Goal: Information Seeking & Learning: Learn about a topic

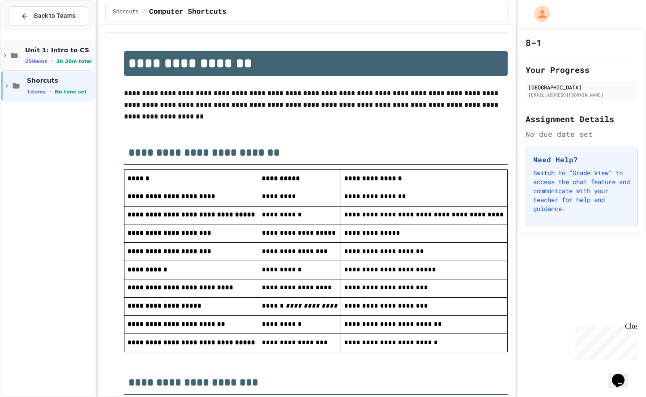
click at [18, 47] on div "Unit 1: Intro to CS 25 items • 3h 20m total" at bounding box center [48, 55] width 94 height 30
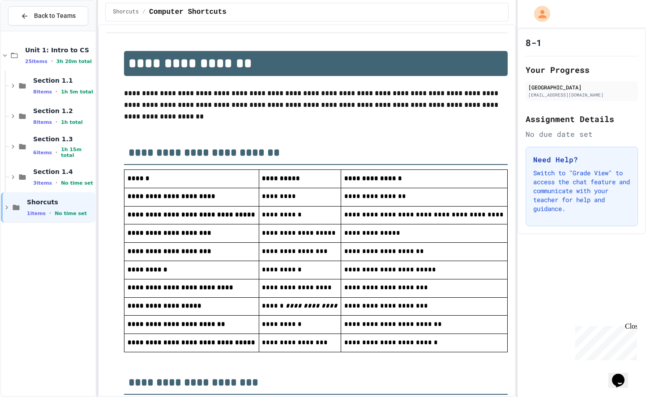
click at [18, 47] on div "Unit 1: Intro to CS 25 items • 3h 20m total" at bounding box center [48, 55] width 94 height 30
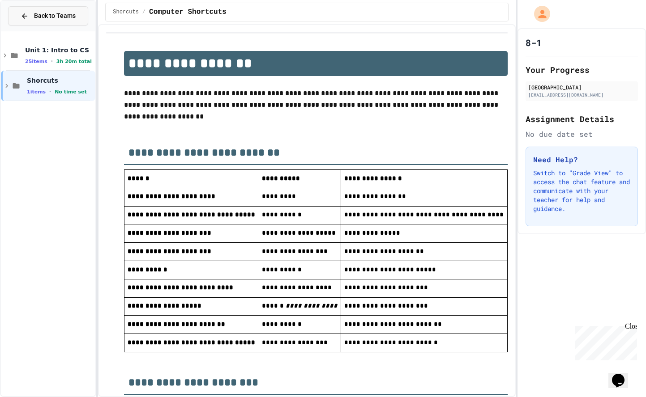
click at [31, 19] on div "Back to Teams" at bounding box center [48, 15] width 55 height 9
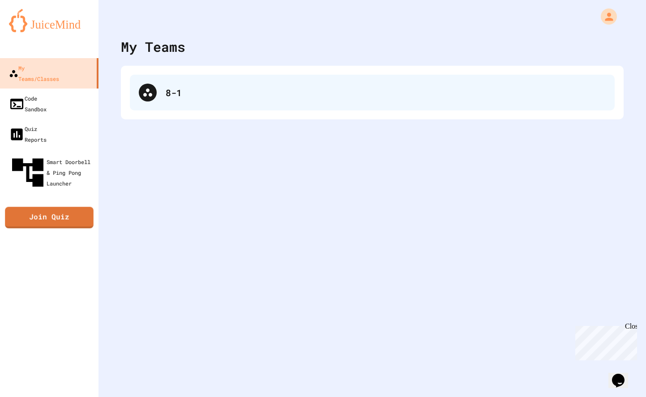
click at [202, 92] on div "8-1" at bounding box center [386, 92] width 440 height 13
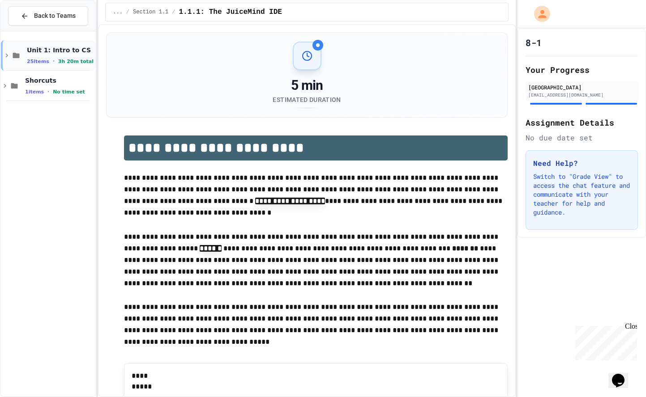
click at [58, 65] on div "Unit 1: Intro to CS 25 items • 3h 20m total" at bounding box center [48, 55] width 94 height 30
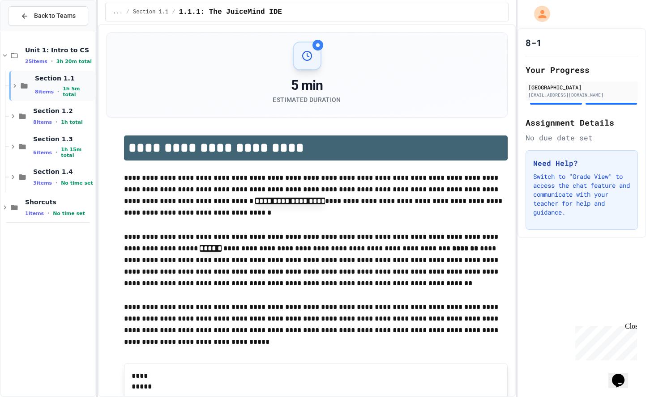
click at [43, 86] on div "Section 1.1 8 items • 1h 5m total" at bounding box center [64, 86] width 59 height 24
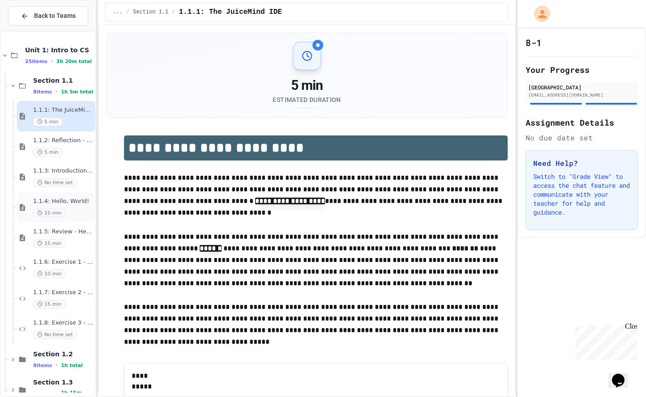
scroll to position [79, 0]
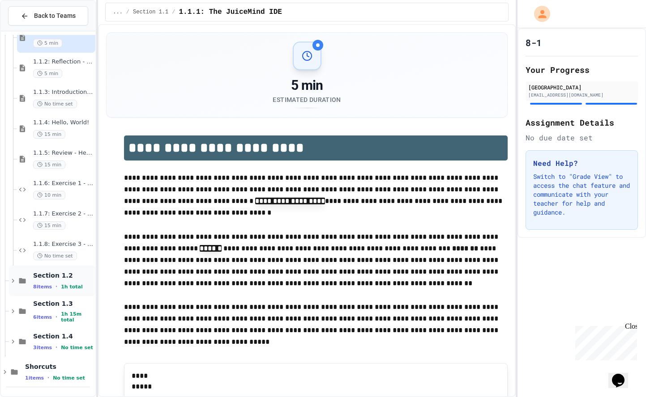
click at [45, 279] on span "Section 1.2" at bounding box center [63, 276] width 60 height 8
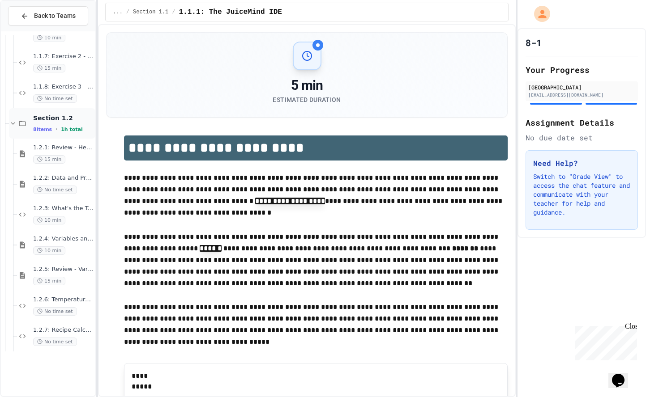
scroll to position [322, 0]
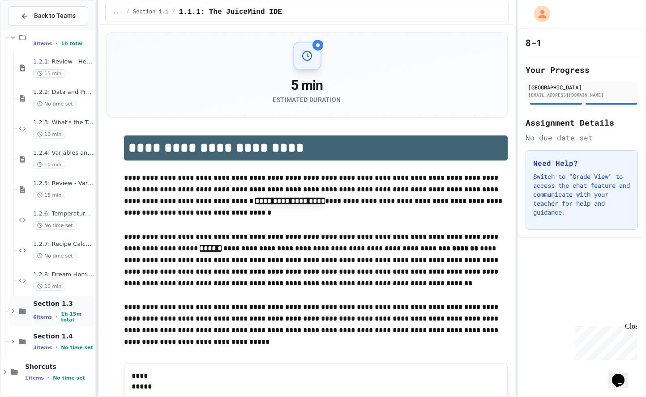
click at [45, 307] on span "Section 1.3" at bounding box center [63, 304] width 60 height 8
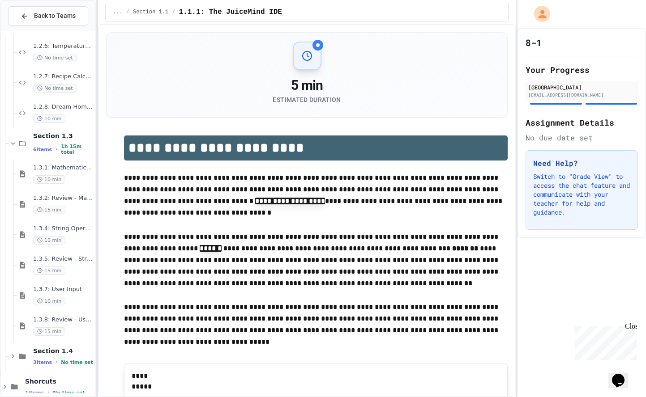
scroll to position [505, 0]
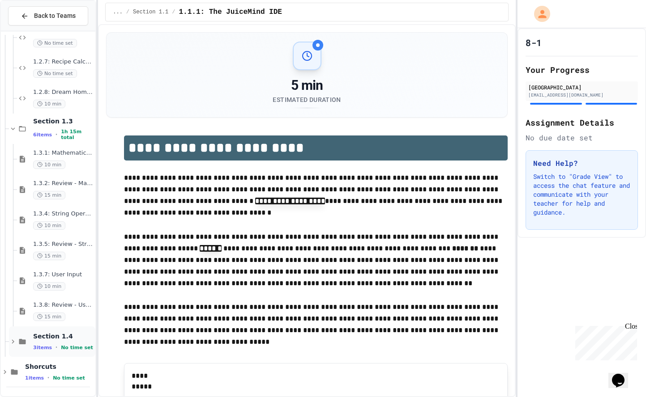
click at [35, 351] on div "Section 1.4 3 items • No time set" at bounding box center [52, 342] width 86 height 30
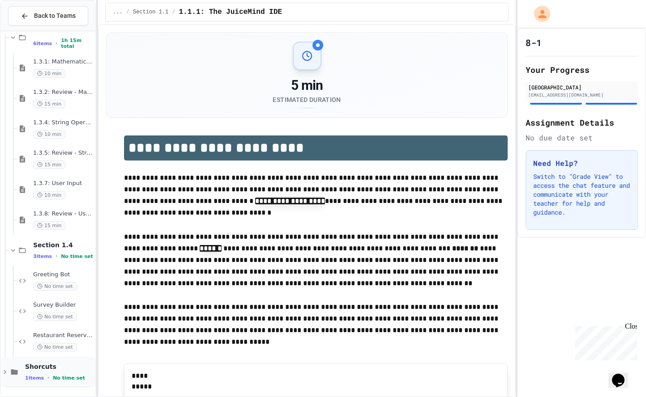
click at [44, 371] on div "Shorcuts 1 items • No time set" at bounding box center [59, 372] width 68 height 19
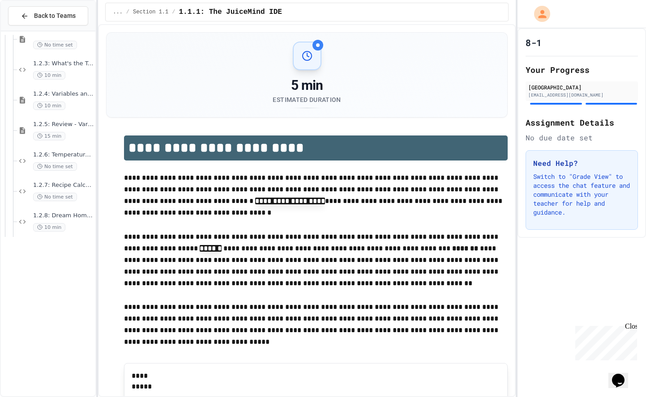
scroll to position [0, 0]
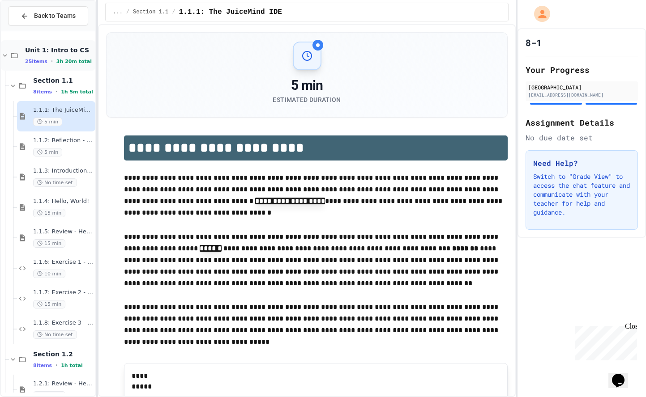
click at [43, 60] on span "25 items" at bounding box center [36, 62] width 22 height 6
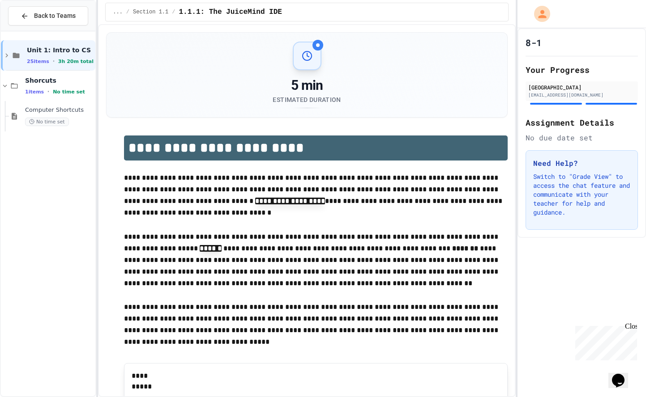
click at [43, 60] on span "25 items" at bounding box center [38, 62] width 22 height 6
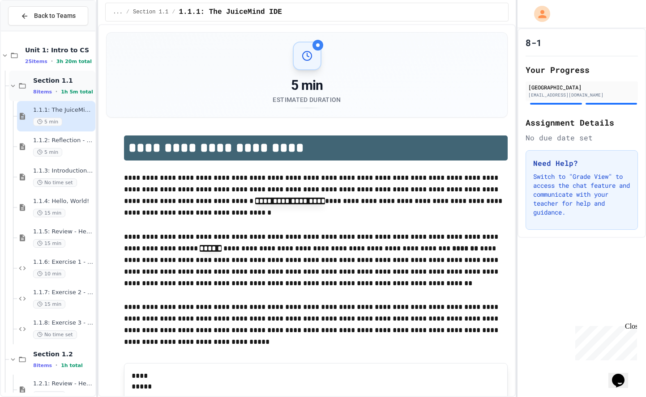
click at [47, 77] on span "Section 1.1" at bounding box center [63, 81] width 60 height 8
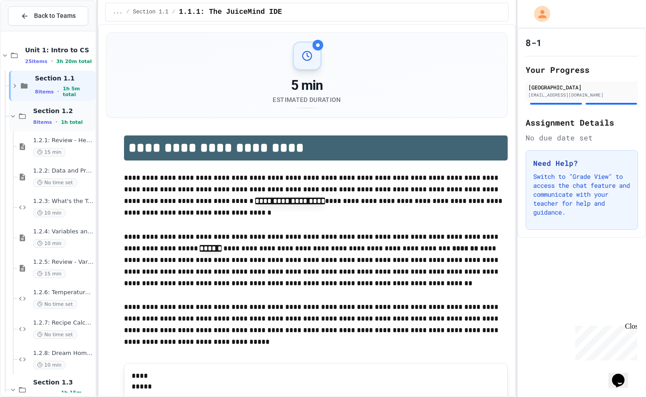
click at [51, 115] on div "Section 1.2 8 items • 1h total" at bounding box center [63, 116] width 60 height 19
click at [52, 150] on div "6 items • 1h 15m total" at bounding box center [63, 153] width 60 height 12
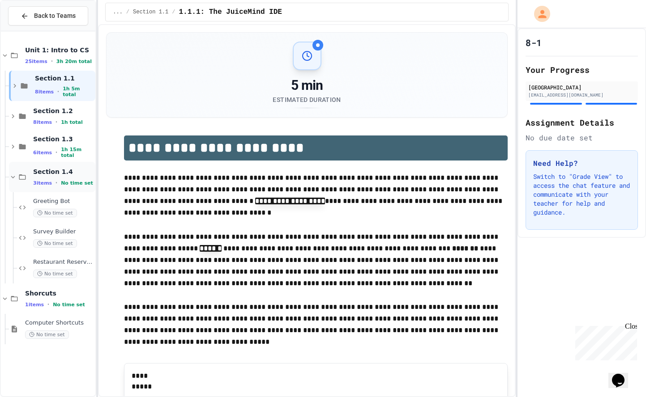
click at [52, 181] on div "3 items • No time set" at bounding box center [63, 182] width 60 height 7
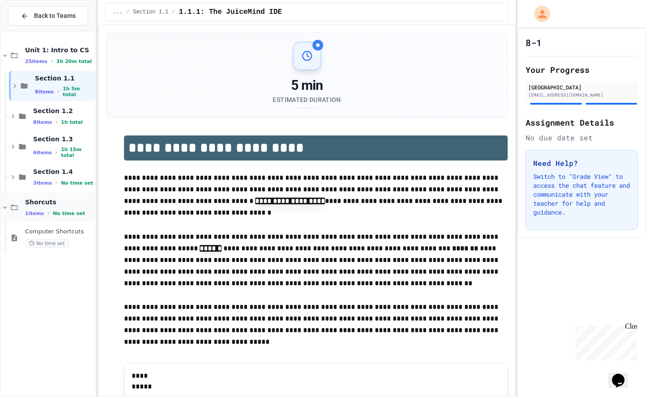
click at [53, 212] on span "No time set" at bounding box center [69, 214] width 32 height 6
click at [39, 54] on div "Unit 1: Intro to CS 25 items • 3h 20m total" at bounding box center [59, 55] width 68 height 19
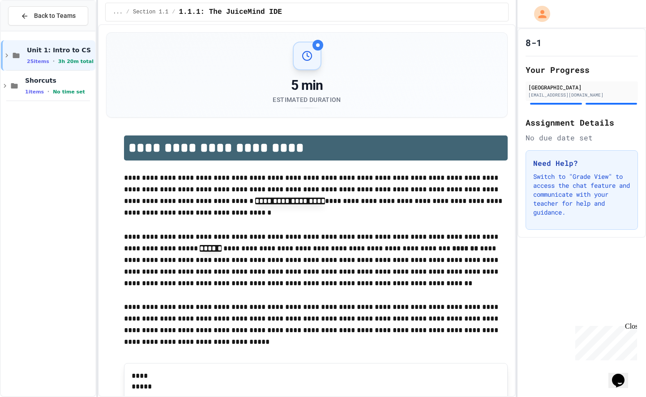
click at [37, 120] on div "Unit 1: Intro to CS 25 items • 3h 20m total Shorcuts 1 items • No time set" at bounding box center [48, 214] width 94 height 358
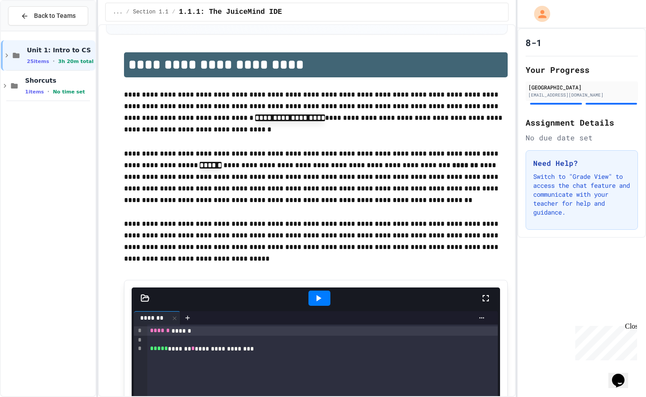
scroll to position [85, 0]
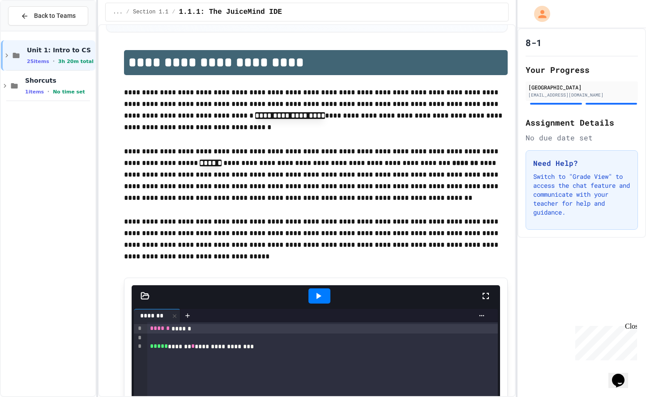
click at [324, 293] on div at bounding box center [319, 296] width 22 height 15
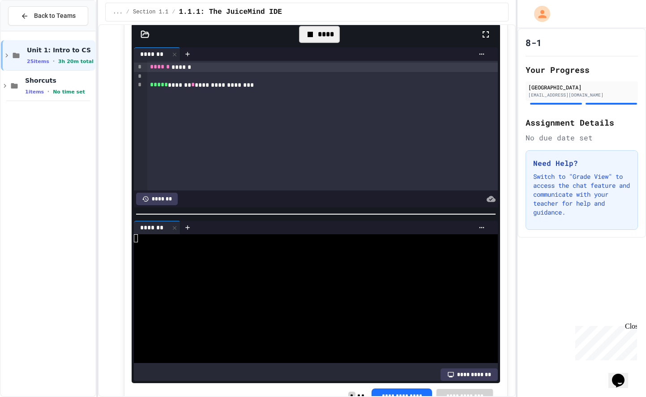
scroll to position [351, 0]
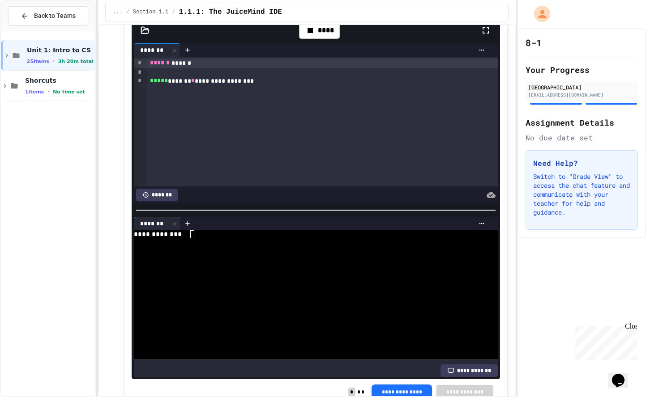
click at [312, 249] on div at bounding box center [311, 251] width 354 height 8
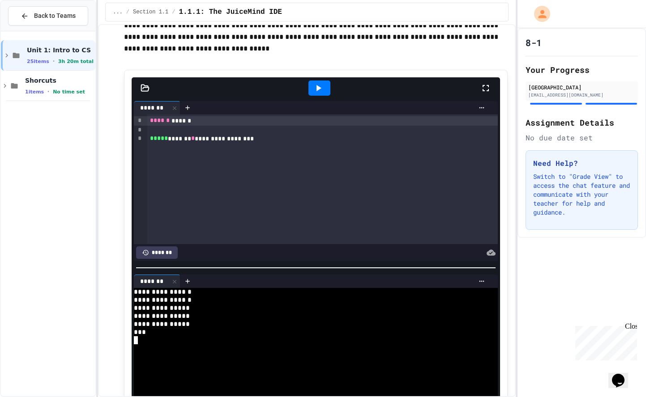
scroll to position [292, 0]
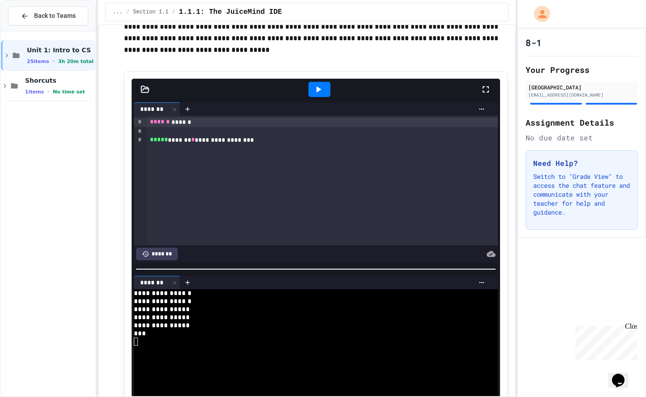
click at [146, 92] on icon at bounding box center [145, 89] width 9 height 9
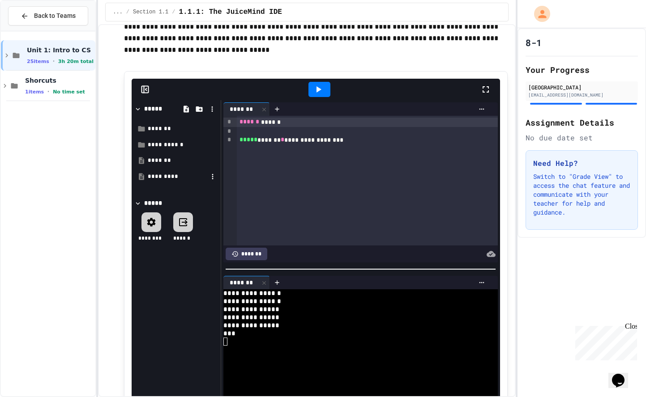
click at [177, 175] on div "*********" at bounding box center [178, 176] width 60 height 9
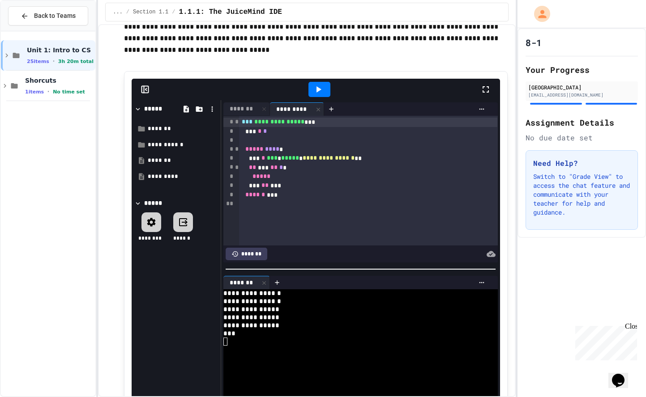
click at [352, 149] on div "***** **** *" at bounding box center [368, 149] width 258 height 9
click at [312, 135] on div "*** * *" at bounding box center [368, 131] width 258 height 9
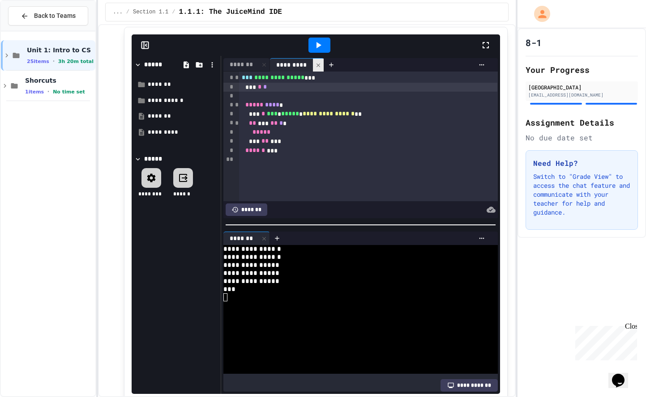
click at [317, 67] on icon at bounding box center [318, 65] width 6 height 6
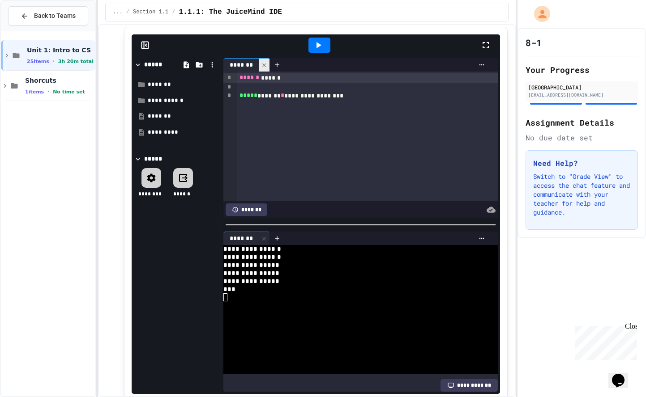
click at [262, 61] on div at bounding box center [264, 65] width 11 height 13
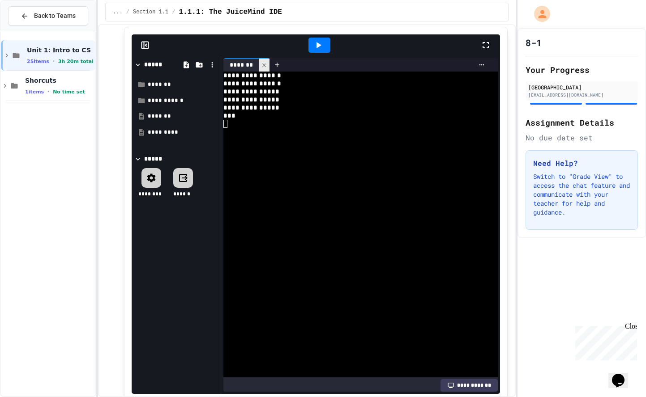
click at [262, 63] on icon at bounding box center [264, 65] width 6 height 6
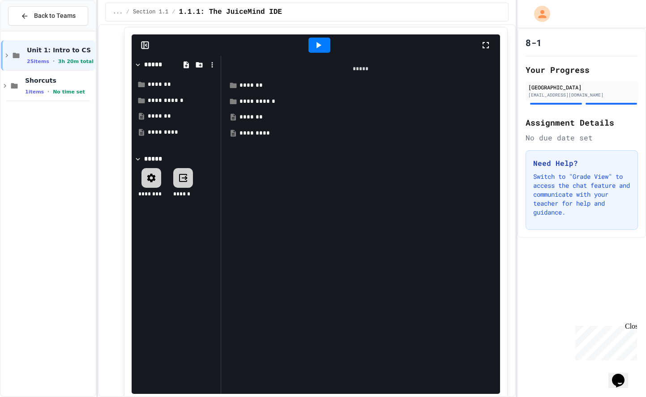
click at [265, 70] on div "*****" at bounding box center [361, 68] width 270 height 17
click at [251, 101] on div "**********" at bounding box center [366, 101] width 255 height 9
click at [255, 117] on div "**********" at bounding box center [370, 117] width 248 height 9
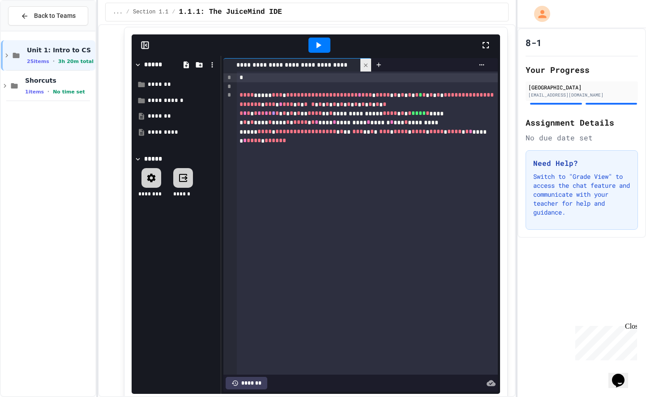
click at [367, 63] on icon at bounding box center [366, 65] width 6 height 6
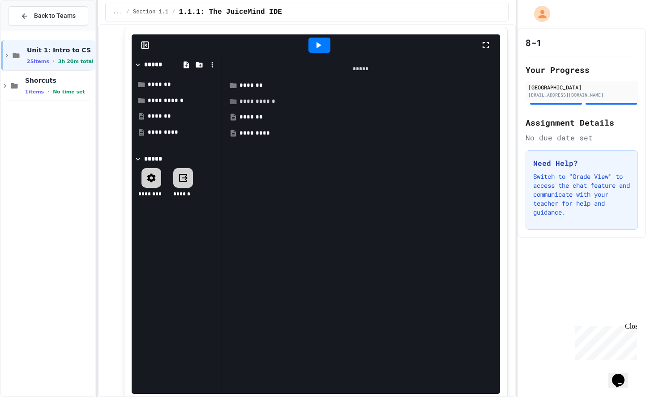
click at [259, 107] on div "**********" at bounding box center [361, 102] width 270 height 16
click at [253, 85] on div "*******" at bounding box center [366, 85] width 255 height 9
click at [258, 102] on div "**********" at bounding box center [370, 101] width 248 height 9
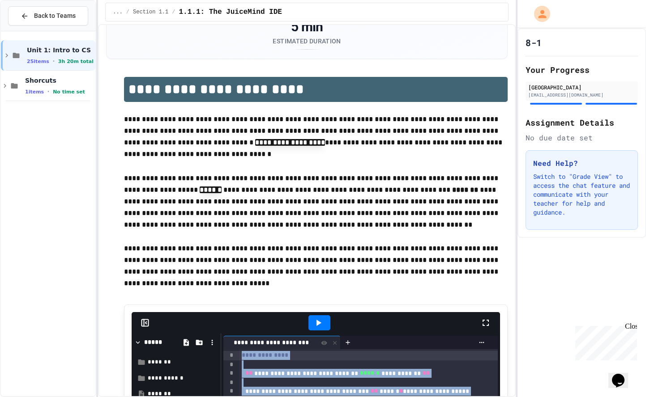
scroll to position [0, 0]
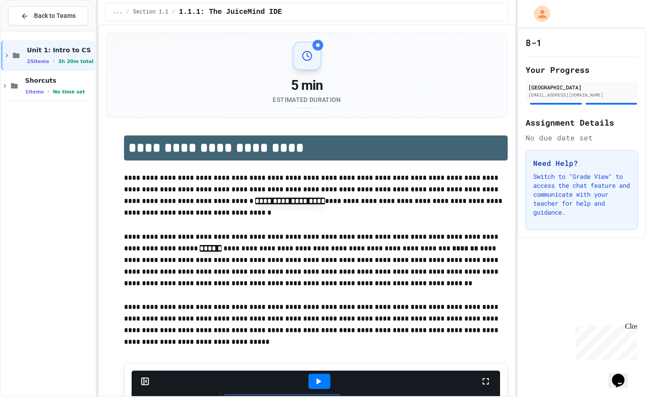
drag, startPoint x: 276, startPoint y: 293, endPoint x: 228, endPoint y: -19, distance: 315.6
click at [228, 0] on html "**********" at bounding box center [323, 198] width 646 height 397
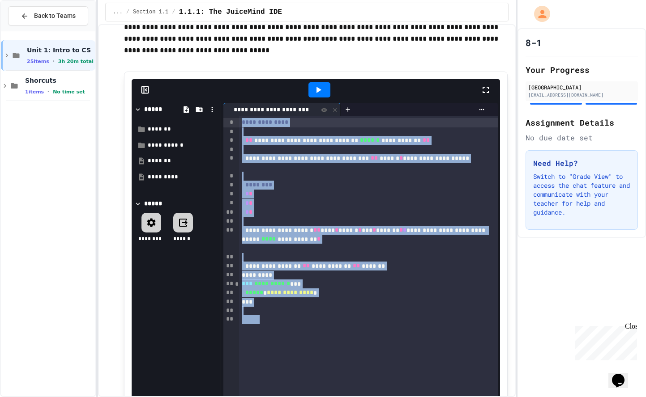
scroll to position [294, 0]
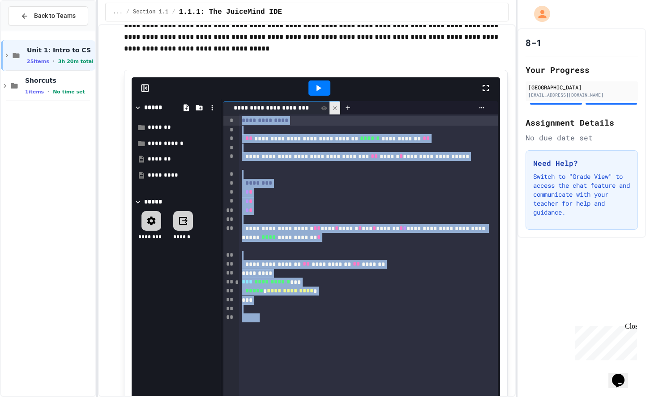
click at [330, 107] on div at bounding box center [334, 108] width 11 height 13
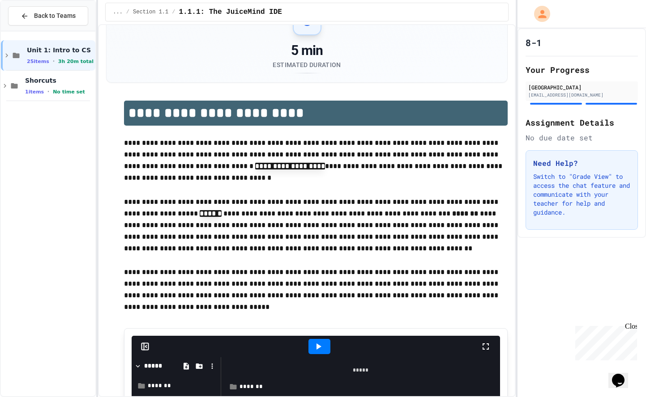
scroll to position [0, 0]
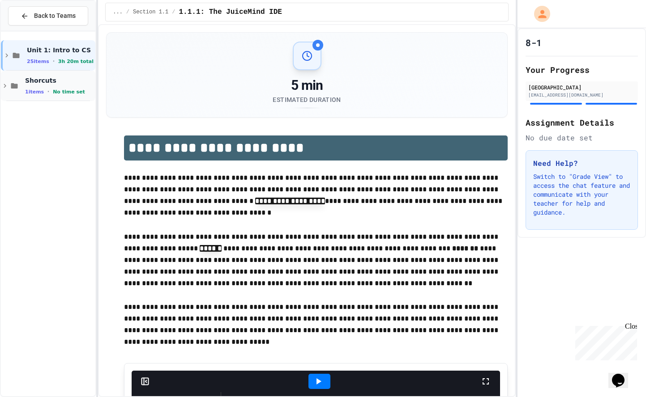
click at [44, 87] on div "Shorcuts 1 items • No time set" at bounding box center [59, 86] width 68 height 19
click at [80, 107] on span "Computer Shortcuts" at bounding box center [59, 111] width 68 height 8
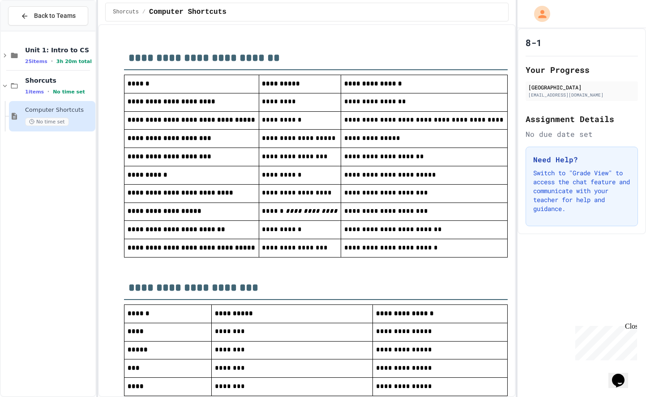
scroll to position [97, 0]
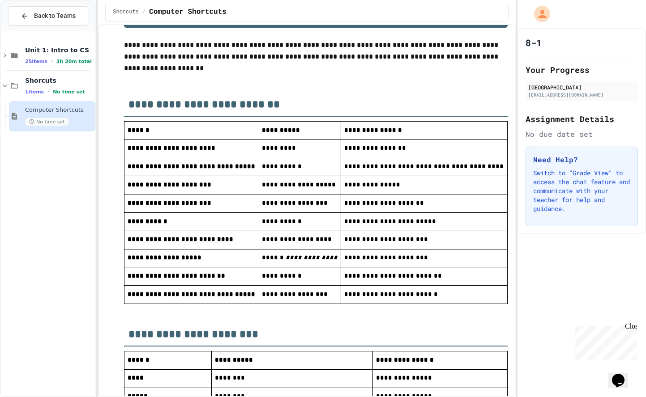
scroll to position [49, 0]
